Goal: Information Seeking & Learning: Learn about a topic

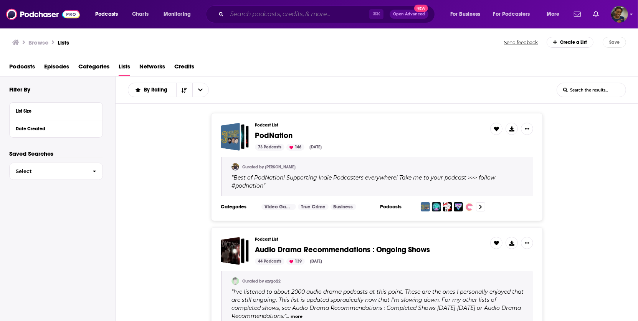
click at [290, 12] on input "Search podcasts, credits, & more..." at bounding box center [298, 14] width 142 height 12
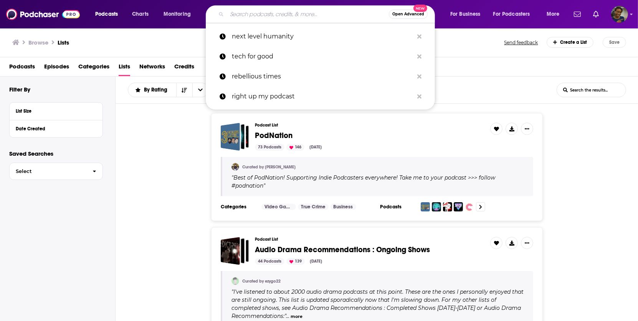
click at [70, 248] on div "Filter By List Size Date Created Saved Searches Select" at bounding box center [57, 222] width 115 height 293
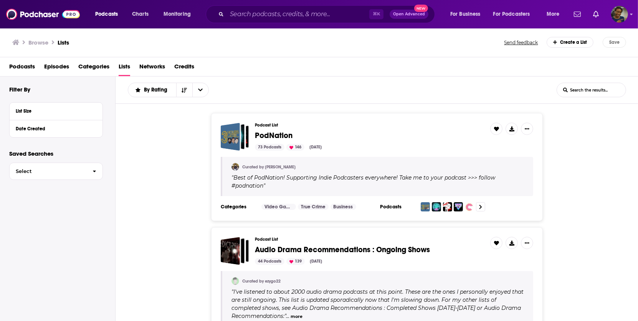
click at [86, 43] on div "Browse Lists" at bounding box center [258, 42] width 493 height 11
click at [25, 69] on span "Podcasts" at bounding box center [22, 68] width 26 height 16
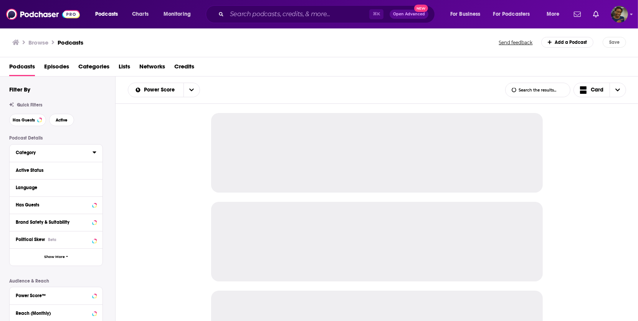
click at [95, 152] on icon at bounding box center [94, 152] width 3 height 2
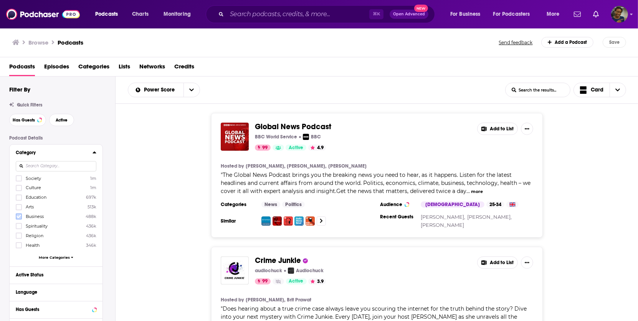
click at [18, 215] on icon at bounding box center [19, 216] width 5 height 5
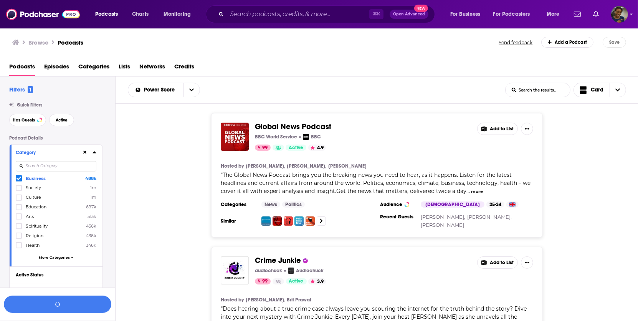
click at [93, 155] on div at bounding box center [89, 152] width 15 height 10
click at [94, 152] on icon at bounding box center [94, 152] width 3 height 2
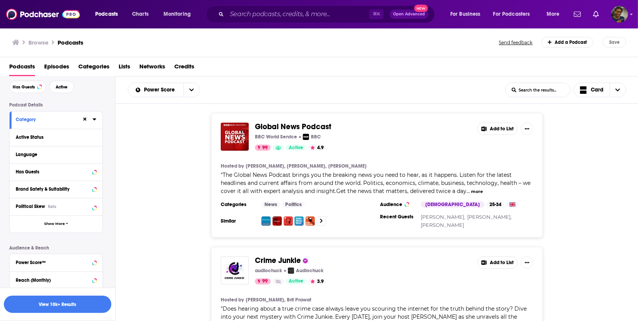
scroll to position [44, 0]
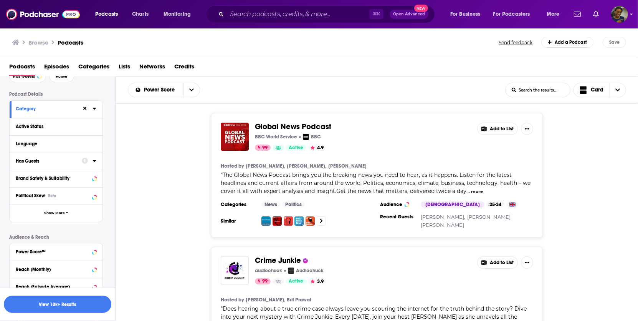
click at [82, 162] on icon at bounding box center [85, 160] width 6 height 6
click at [112, 164] on div "Podcast Details Category Active Status Language Has Guests Brand Safety & Suita…" at bounding box center [62, 227] width 106 height 273
click at [94, 162] on icon at bounding box center [95, 160] width 4 height 6
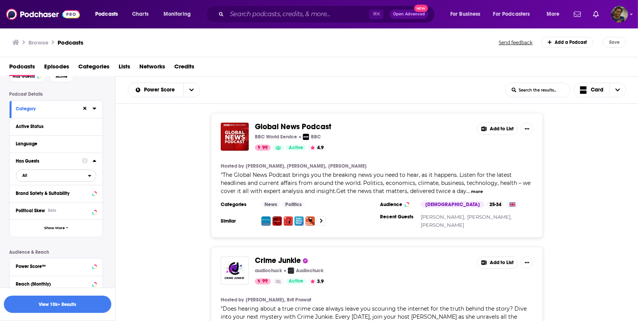
click at [88, 174] on span "All" at bounding box center [52, 175] width 72 height 10
click at [76, 197] on div "Has guests 497k" at bounding box center [59, 200] width 86 height 13
click at [69, 226] on button "Show More" at bounding box center [56, 227] width 93 height 17
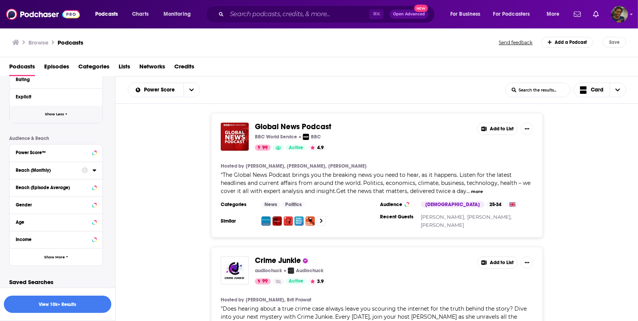
scroll to position [314, 0]
click at [68, 256] on button "Show More" at bounding box center [56, 255] width 93 height 17
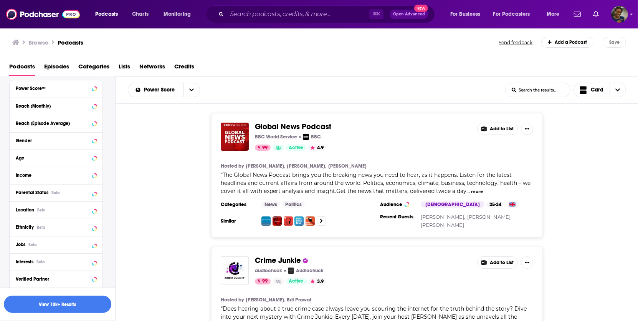
scroll to position [385, 0]
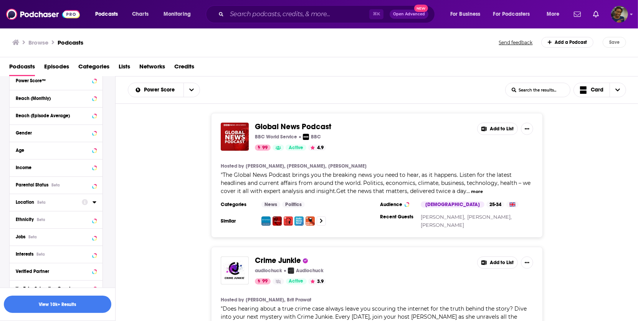
click at [69, 199] on div "Location Beta" at bounding box center [46, 201] width 61 height 5
click at [73, 219] on input at bounding box center [56, 215] width 81 height 10
type input "Neth"
click at [20, 234] on icon at bounding box center [19, 235] width 5 height 3
click at [74, 301] on button "View 44 Results" at bounding box center [57, 303] width 107 height 17
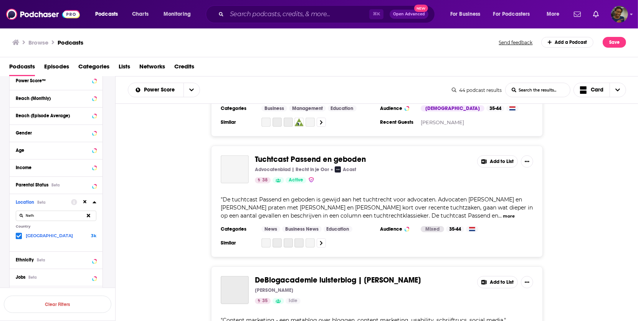
scroll to position [698, 0]
